Goal: Task Accomplishment & Management: Manage account settings

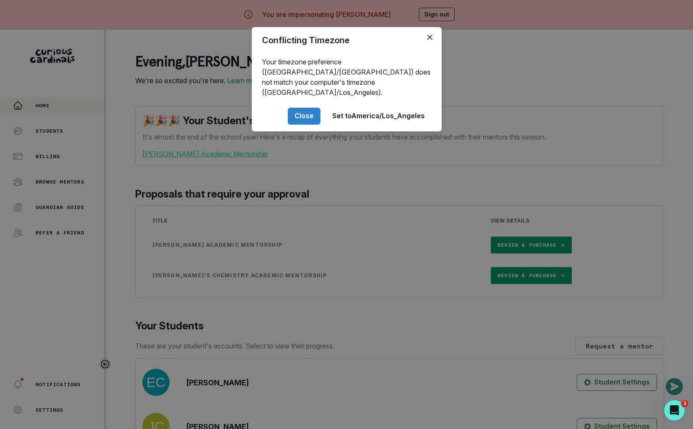
click at [305, 321] on div "Conflicting Timezone Your timezone preference ([GEOGRAPHIC_DATA]/[GEOGRAPHIC_DA…" at bounding box center [346, 214] width 693 height 429
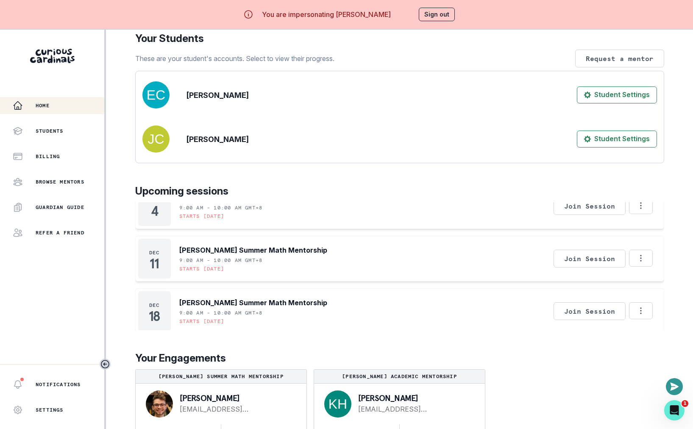
scroll to position [30, 0]
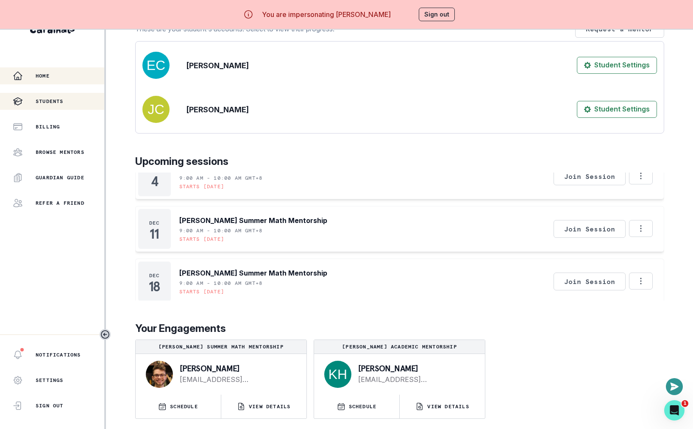
click at [46, 107] on button "Students" at bounding box center [52, 101] width 104 height 17
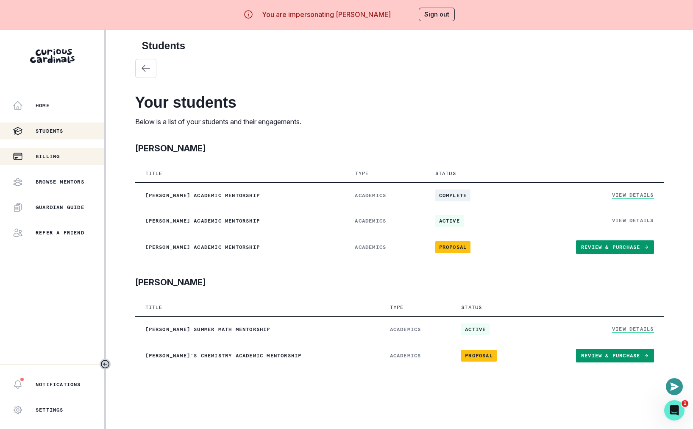
click at [60, 154] on p "Billing" at bounding box center [48, 156] width 24 height 7
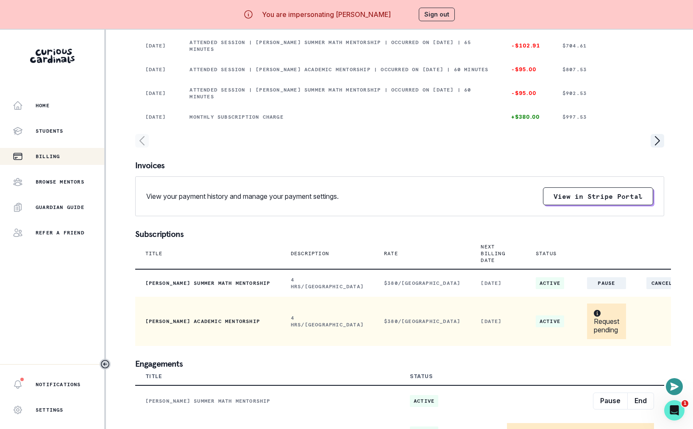
scroll to position [30, 0]
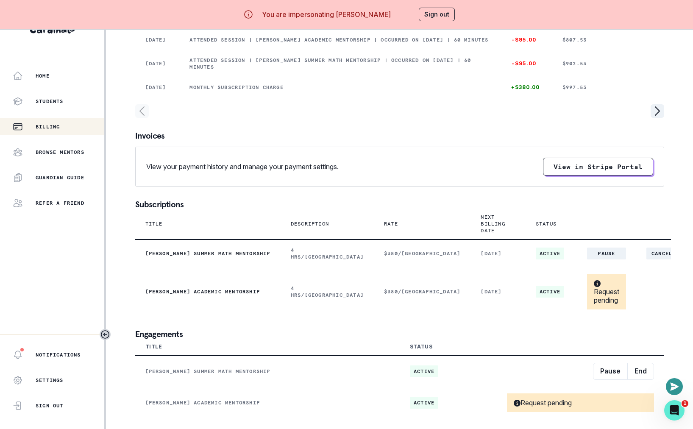
click at [440, 16] on button "Sign out" at bounding box center [437, 15] width 36 height 14
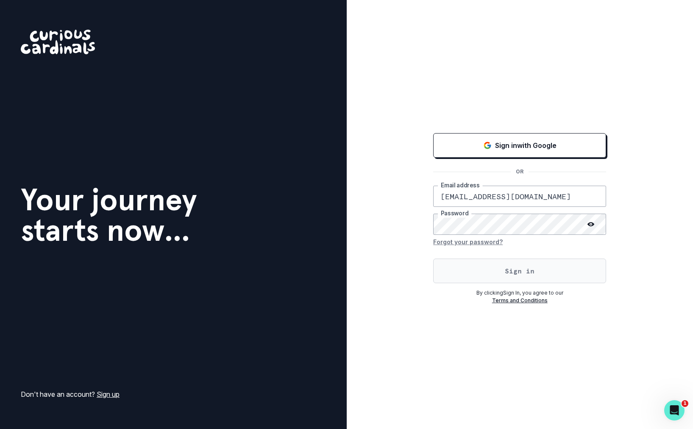
click at [489, 268] on button "Sign in" at bounding box center [519, 271] width 173 height 25
